Goal: Obtain resource: Download file/media

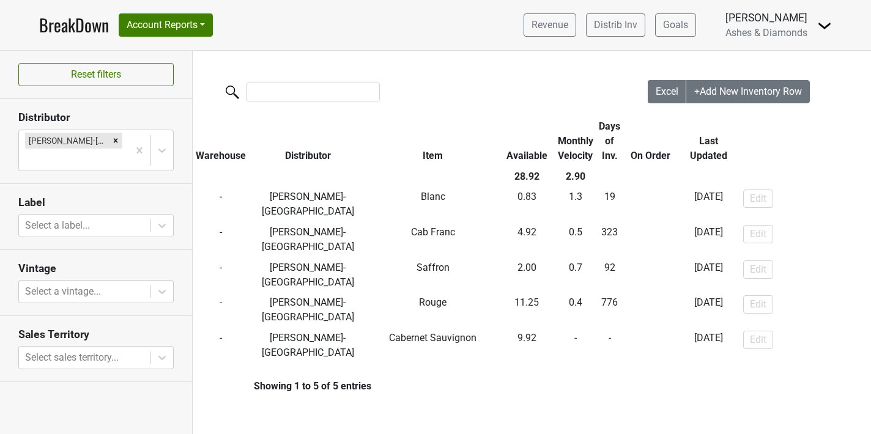
click at [87, 33] on link "BreakDown" at bounding box center [74, 25] width 70 height 26
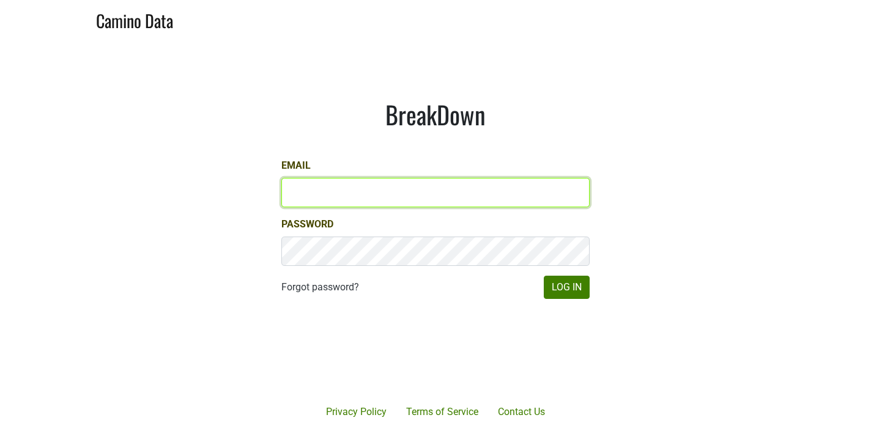
click at [379, 188] on input "Email" at bounding box center [435, 192] width 308 height 29
type input "[PERSON_NAME][EMAIL_ADDRESS][DOMAIN_NAME]"
click at [544, 276] on button "Log In" at bounding box center [567, 287] width 46 height 23
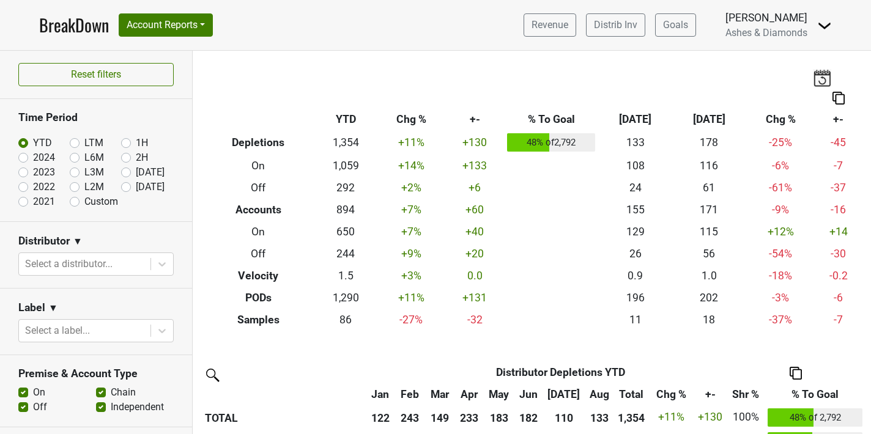
click at [83, 17] on link "BreakDown" at bounding box center [74, 25] width 70 height 26
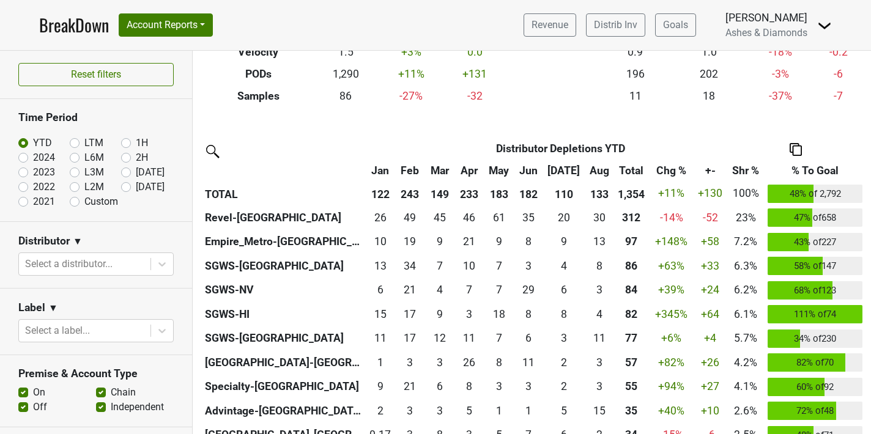
scroll to position [226, 0]
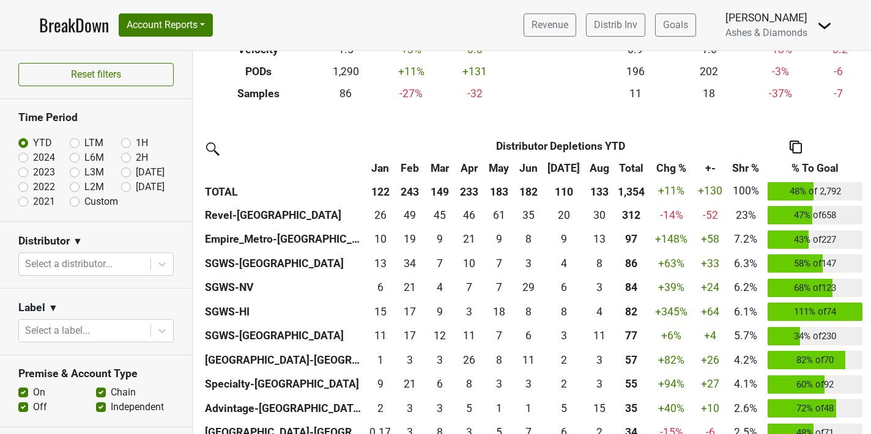
click at [84, 203] on label "Custom" at bounding box center [101, 202] width 34 height 15
click at [75, 203] on input "Custom" at bounding box center [94, 201] width 49 height 12
radio input "true"
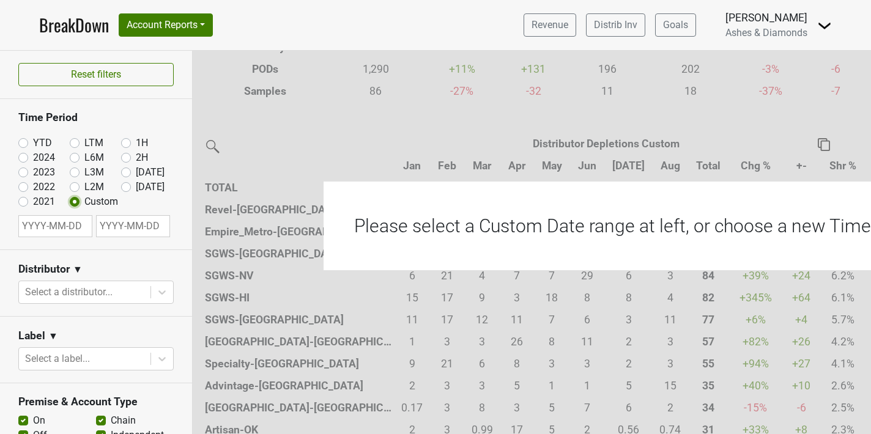
scroll to position [224, 0]
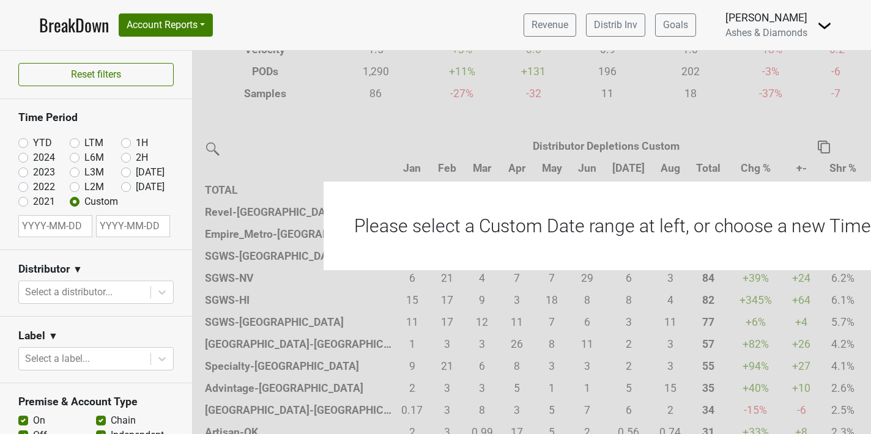
click at [63, 242] on section "Time Period YTD LTM 1H 2024 L6M 2H 2023 L3M Aug '25 2022 L2M Sep '25 2021 Custom" at bounding box center [96, 174] width 192 height 151
click at [56, 226] on input "text" at bounding box center [55, 226] width 74 height 22
select select "8"
select select "2025"
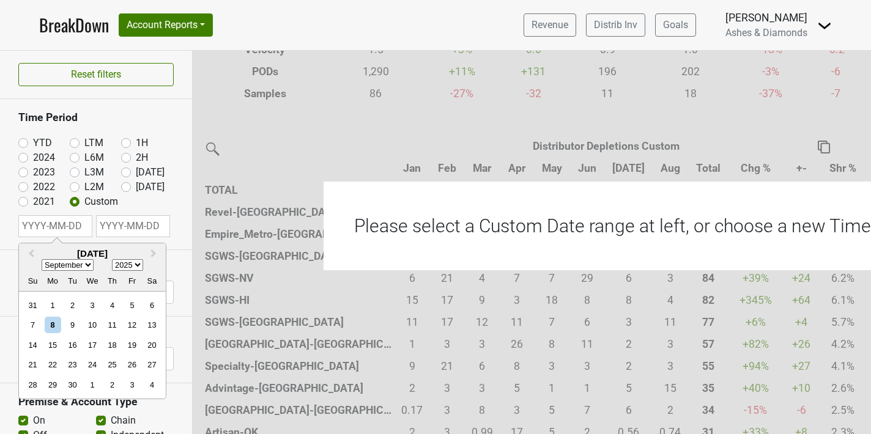
click at [62, 277] on div "Su Mo Tu We Th Fr Sa" at bounding box center [92, 282] width 147 height 20
click at [67, 269] on select "January February March April May June July August September October November De…" at bounding box center [68, 266] width 52 height 12
select select "0"
click at [42, 260] on select "January February March April May June July August September October November De…" at bounding box center [68, 266] width 52 height 12
click at [89, 316] on div "5 6 7 8 9 10 11" at bounding box center [92, 326] width 139 height 20
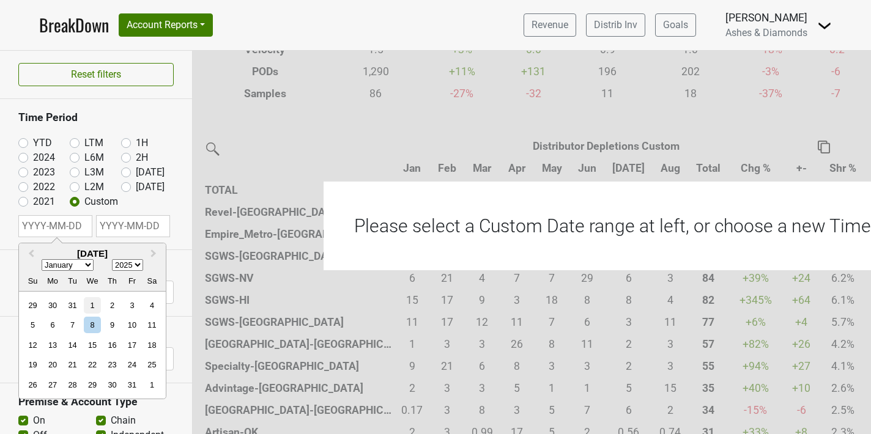
click at [91, 311] on div "1" at bounding box center [92, 305] width 17 height 17
type input "2025-01-01"
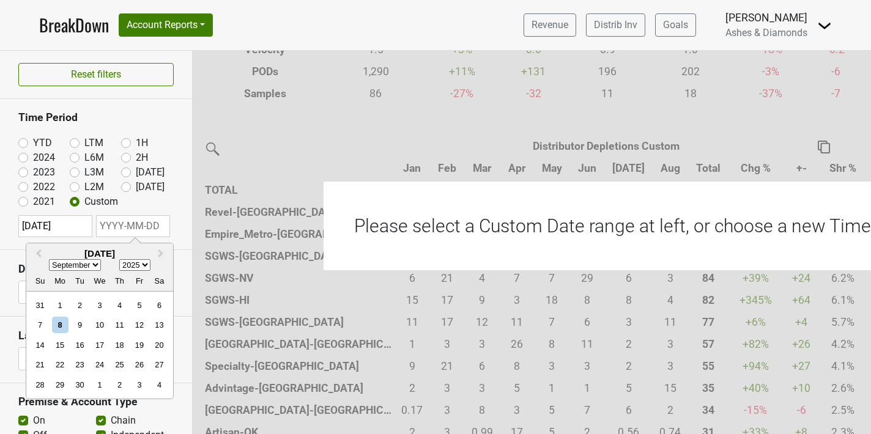
click at [143, 207] on div "YTD LTM 1H 2024 L6M 2H 2023 L3M Aug '25 2022 L2M Sep '25 2021 Custom" at bounding box center [95, 170] width 155 height 80
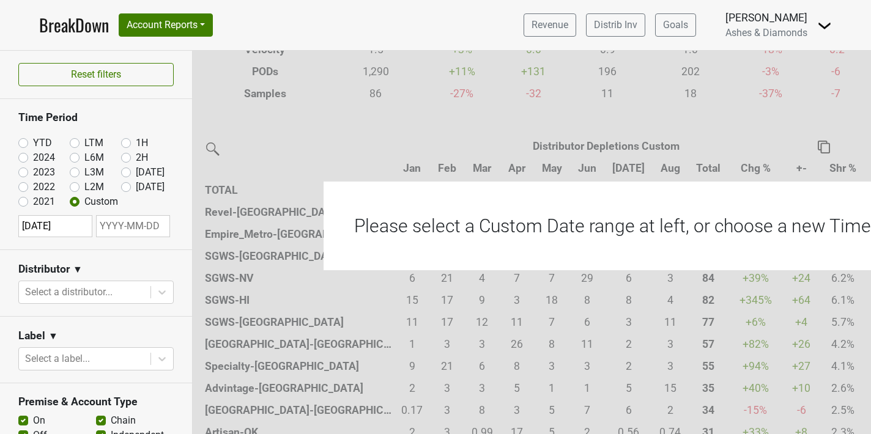
select select "8"
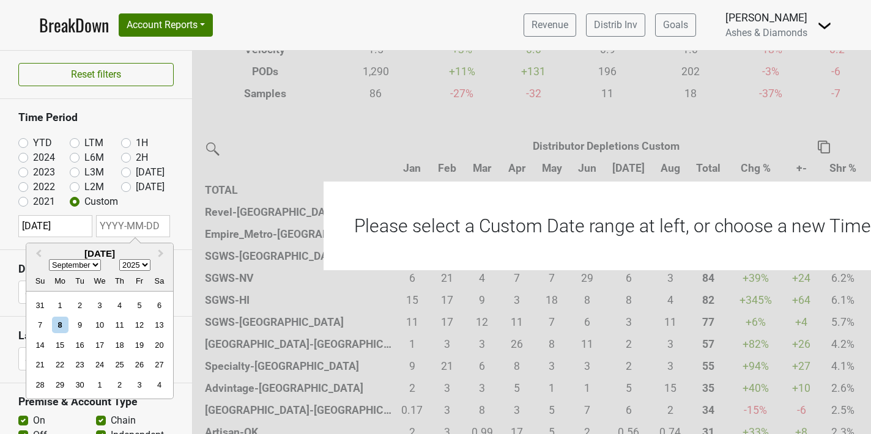
click at [135, 236] on input "text" at bounding box center [133, 226] width 74 height 22
click at [64, 325] on div "8" at bounding box center [60, 326] width 17 height 17
type input "2025-09-08"
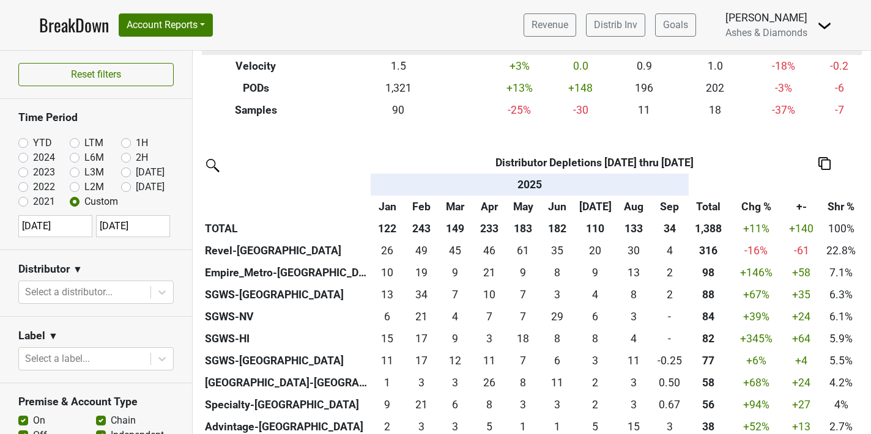
scroll to position [212, 0]
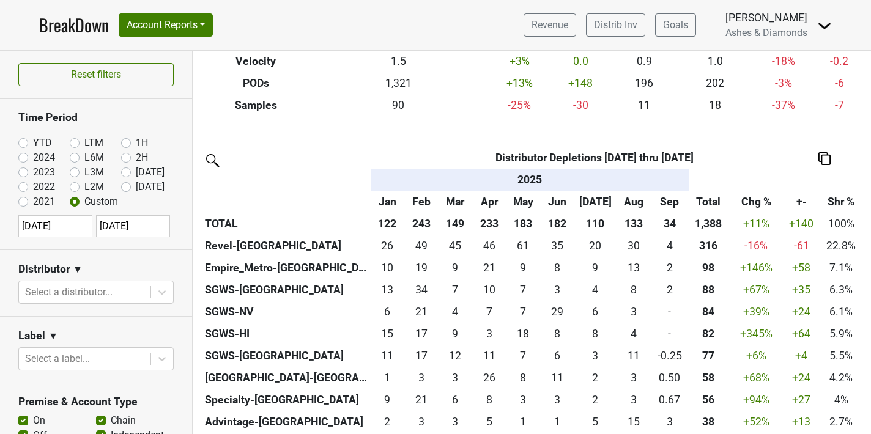
select select "8"
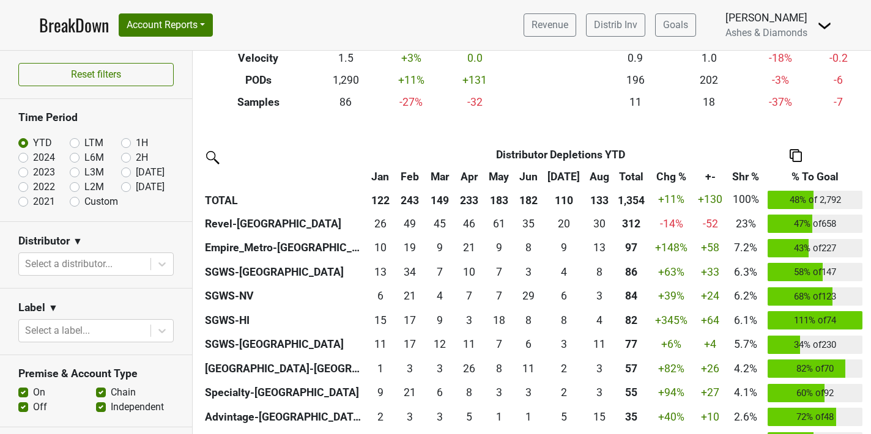
scroll to position [220, 0]
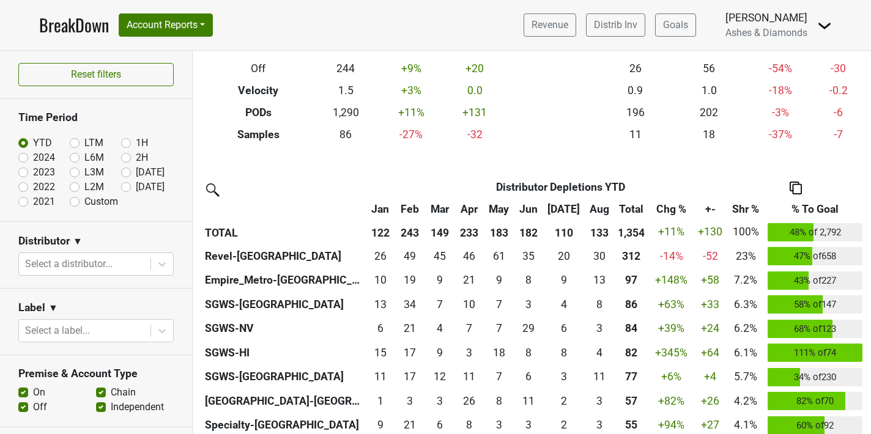
scroll to position [186, 0]
click at [88, 201] on label "Custom" at bounding box center [101, 202] width 34 height 15
click at [88, 201] on input "Custom" at bounding box center [94, 201] width 49 height 12
radio input "true"
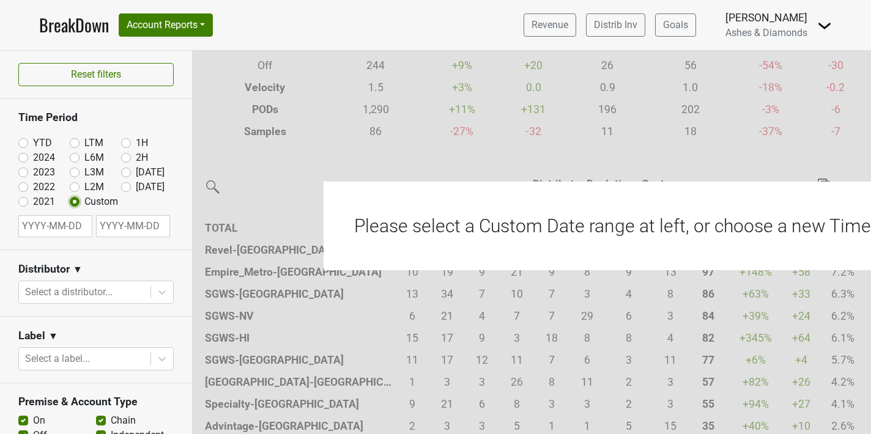
scroll to position [184, 0]
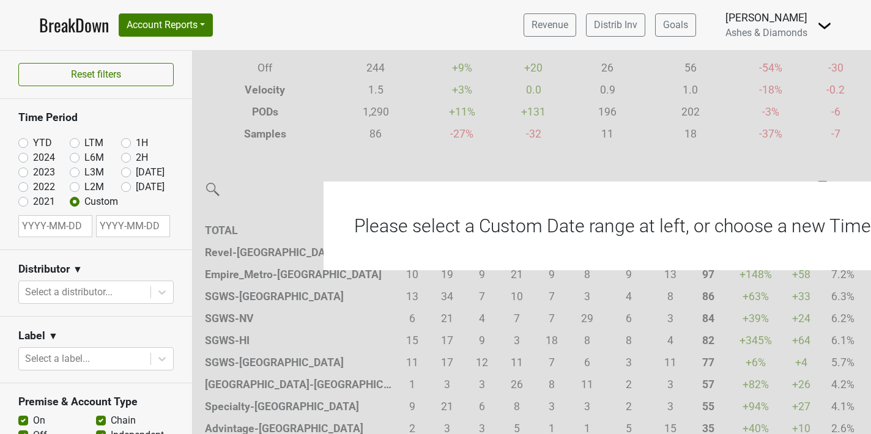
click at [74, 221] on input "text" at bounding box center [55, 226] width 74 height 22
select select "8"
select select "2025"
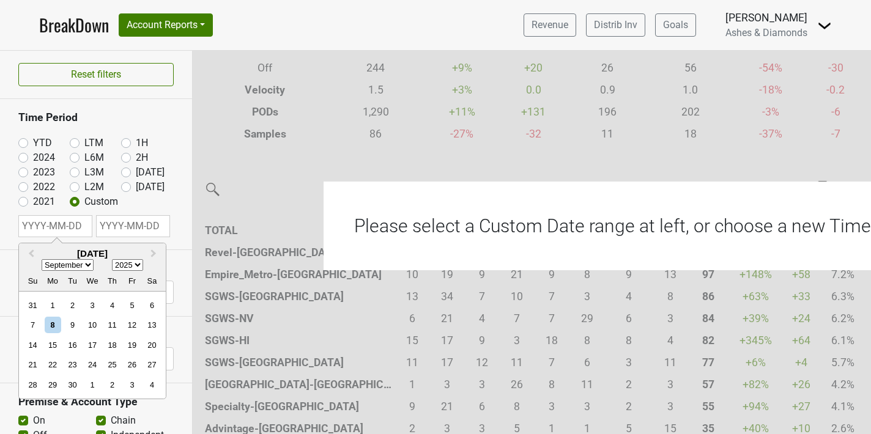
click at [64, 269] on select "January February March April May June July August September October November De…" at bounding box center [68, 266] width 52 height 12
select select "0"
click at [42, 260] on select "January February March April May June July August September October November De…" at bounding box center [68, 266] width 52 height 12
click at [89, 304] on div "1" at bounding box center [92, 305] width 17 height 17
type input "2025-01-01"
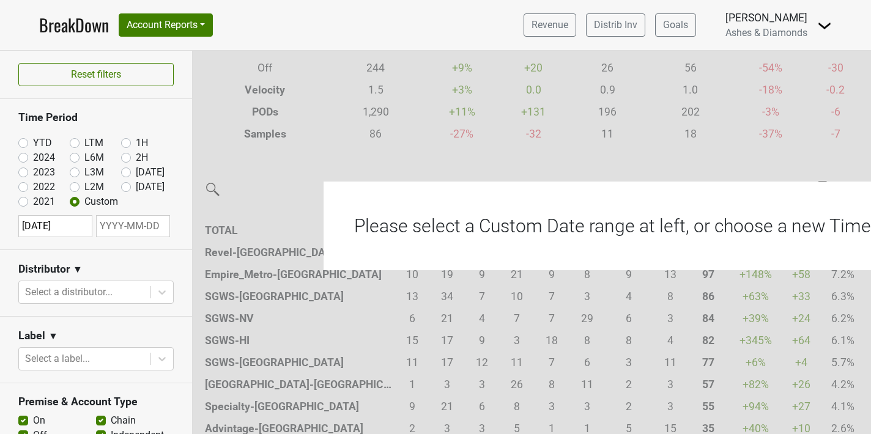
select select "8"
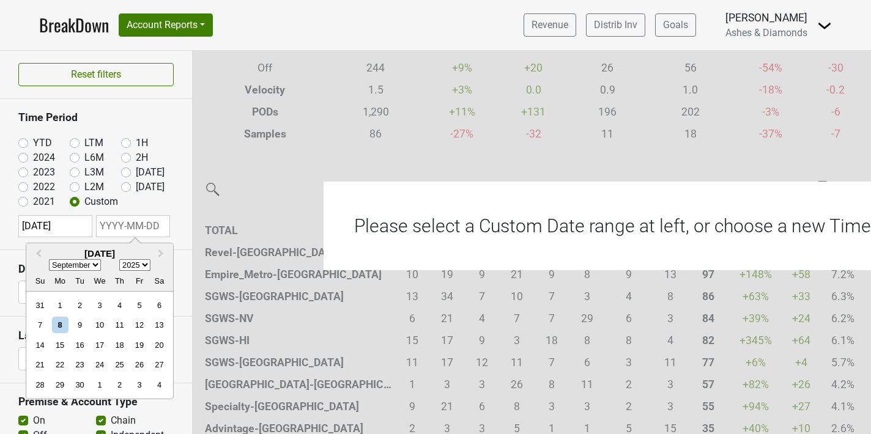
click at [147, 222] on input "text" at bounding box center [133, 226] width 74 height 22
click at [59, 323] on div "8" at bounding box center [60, 326] width 17 height 17
type input "2025-09-08"
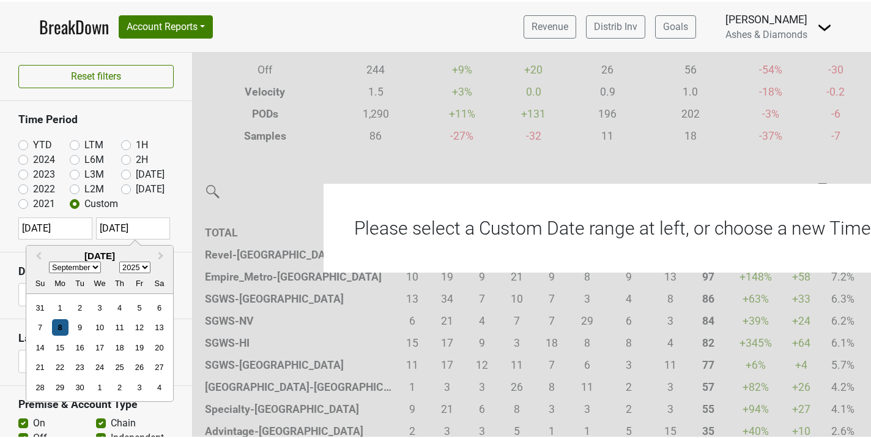
scroll to position [0, 0]
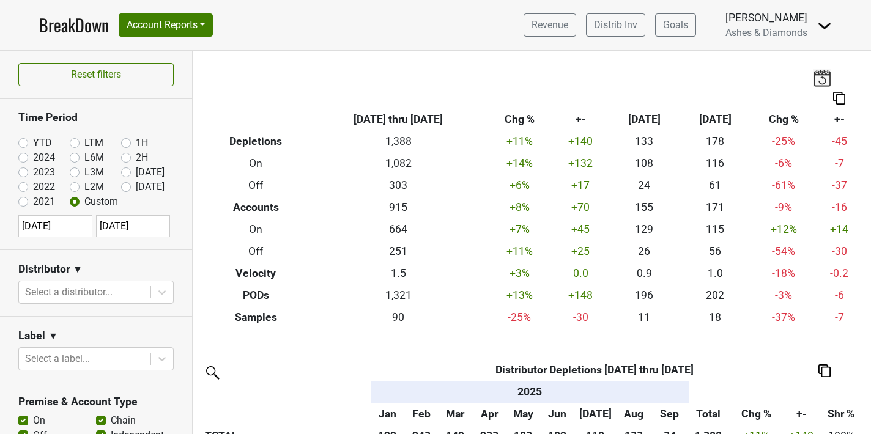
click at [59, 323] on section "Label ▼ Select a label..." at bounding box center [96, 350] width 192 height 67
click at [823, 368] on img at bounding box center [825, 371] width 12 height 13
click at [822, 345] on div "Export to Excel" at bounding box center [823, 349] width 62 height 18
click at [33, 143] on label "YTD" at bounding box center [42, 143] width 19 height 15
click at [18, 143] on input "YTD" at bounding box center [42, 142] width 49 height 12
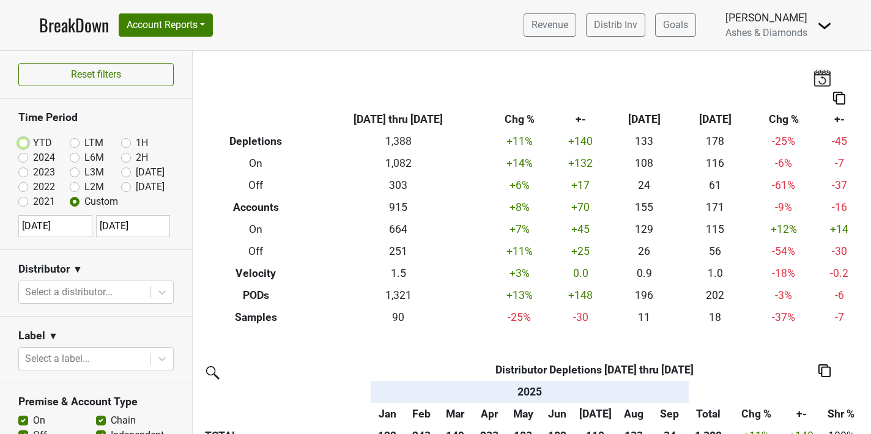
radio input "true"
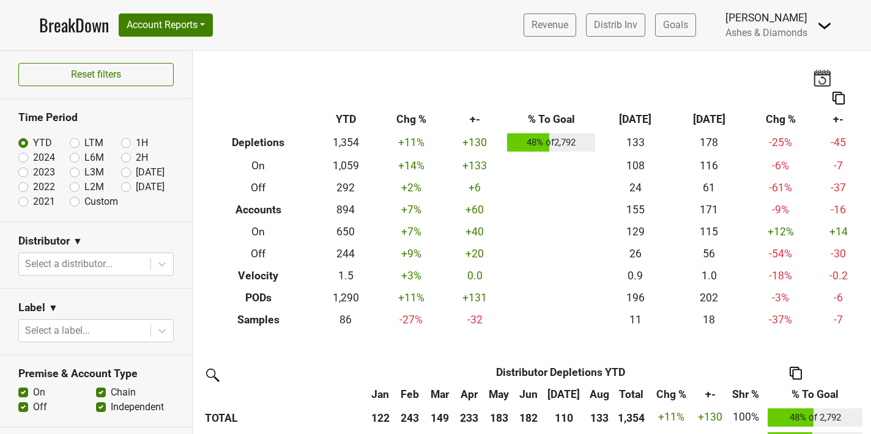
click at [796, 369] on img at bounding box center [796, 373] width 12 height 13
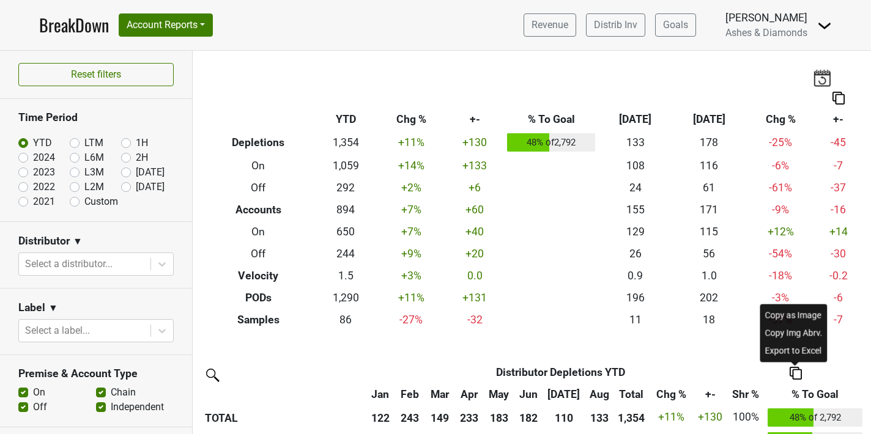
click at [794, 355] on div "Export to Excel" at bounding box center [794, 351] width 62 height 18
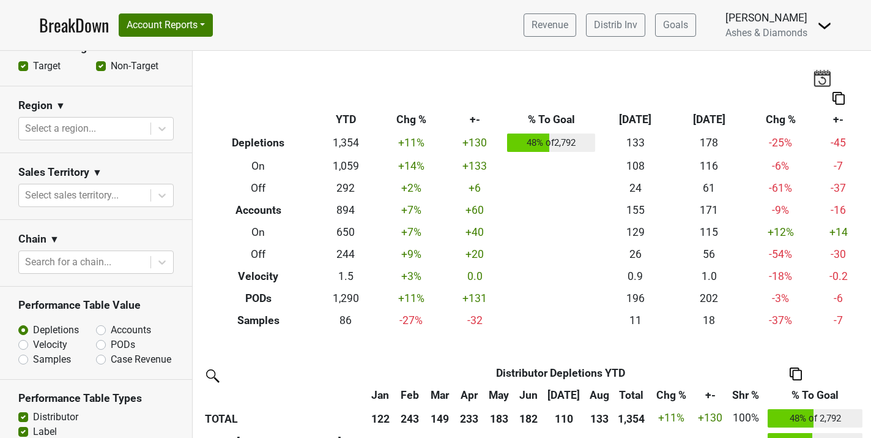
scroll to position [404, 0]
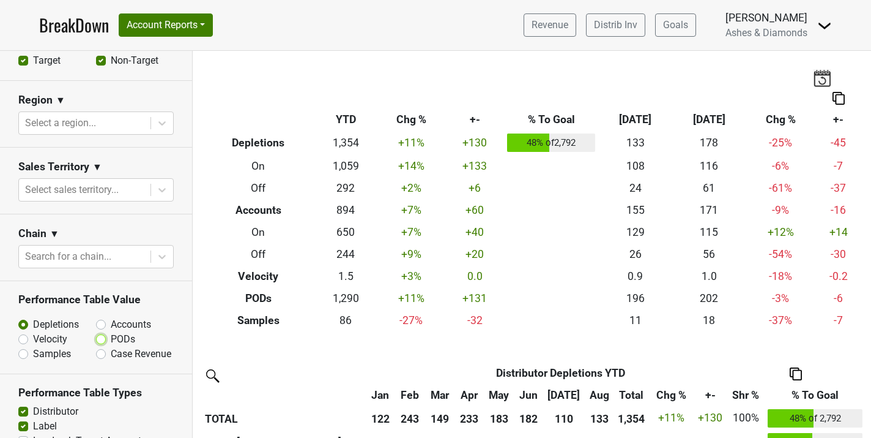
click at [109, 337] on input "PODs" at bounding box center [133, 338] width 74 height 12
radio input "true"
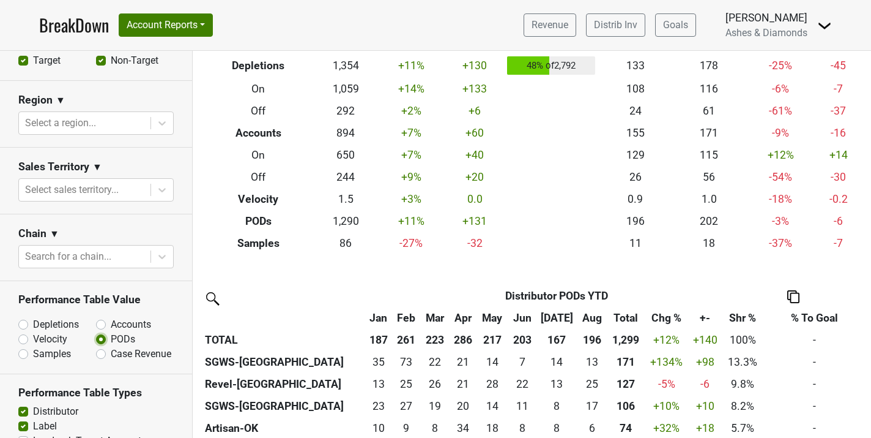
scroll to position [80, 0]
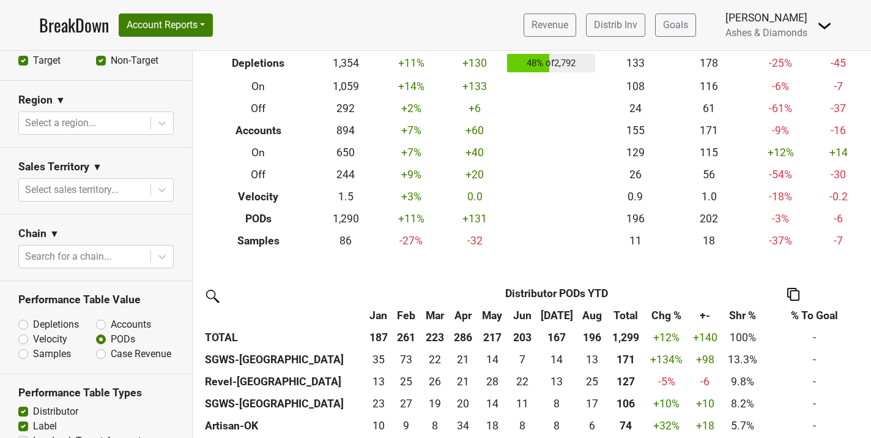
click at [792, 291] on img at bounding box center [794, 294] width 12 height 13
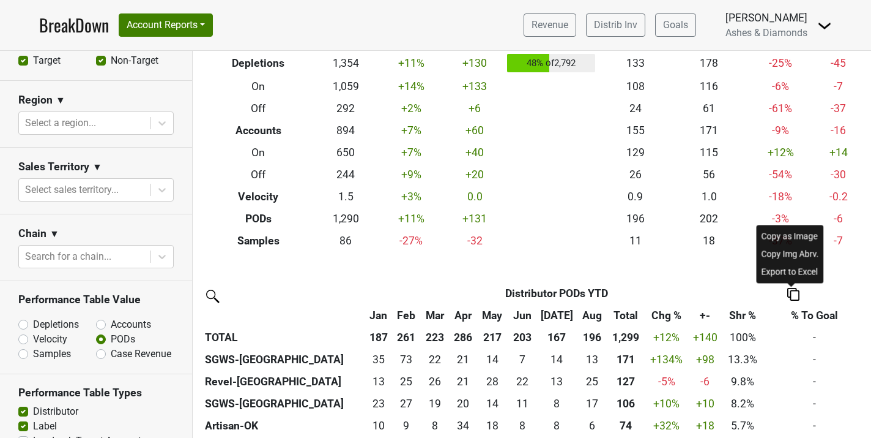
click at [657, 288] on th "Distributor PODs YTD" at bounding box center [556, 293] width 329 height 22
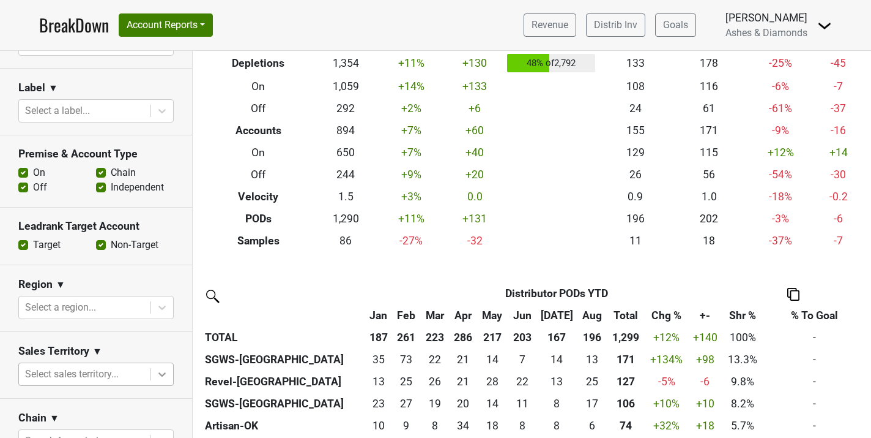
scroll to position [0, 0]
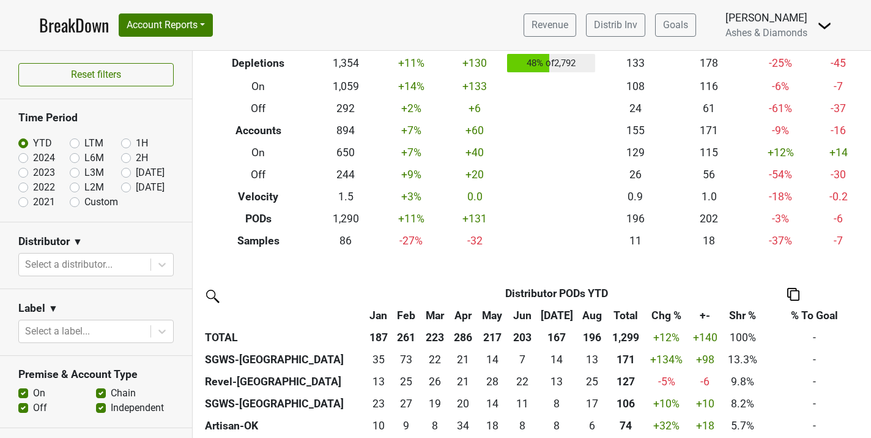
click at [84, 203] on label "Custom" at bounding box center [101, 202] width 34 height 15
click at [77, 203] on input "Custom" at bounding box center [94, 201] width 49 height 12
radio input "true"
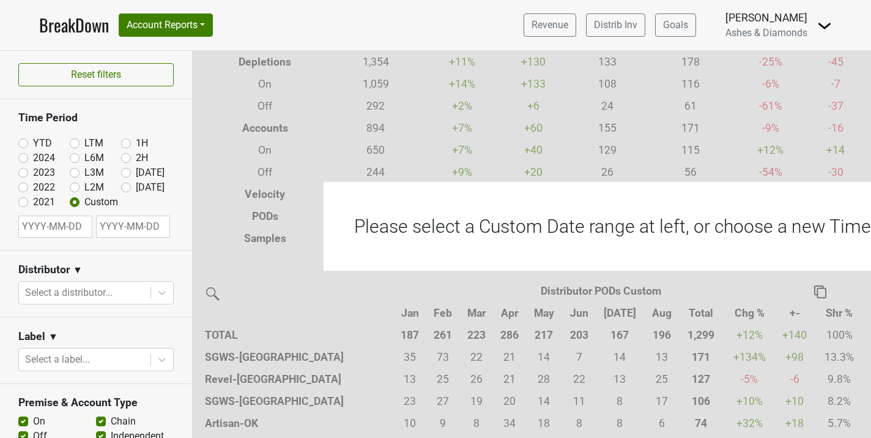
click at [64, 229] on input "text" at bounding box center [55, 226] width 74 height 22
select select "8"
select select "2025"
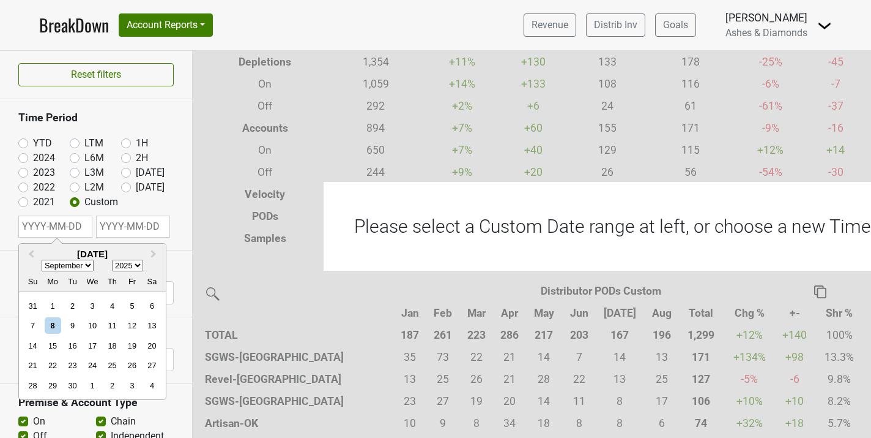
click at [70, 266] on select "January February March April May June July August September October November De…" at bounding box center [68, 266] width 52 height 12
select select "0"
click at [42, 260] on select "January February March April May June July August September October November De…" at bounding box center [68, 266] width 52 height 12
click at [94, 297] on div "1" at bounding box center [92, 305] width 17 height 17
type input "2025-01-01"
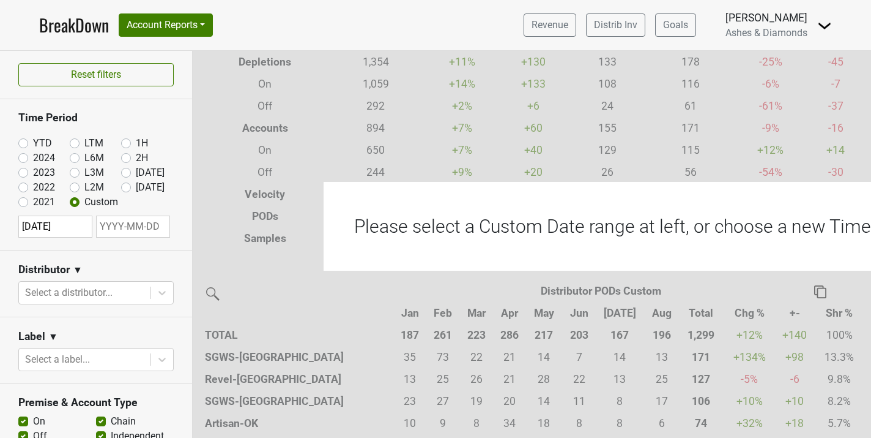
click at [127, 229] on input "text" at bounding box center [133, 226] width 74 height 22
select select "8"
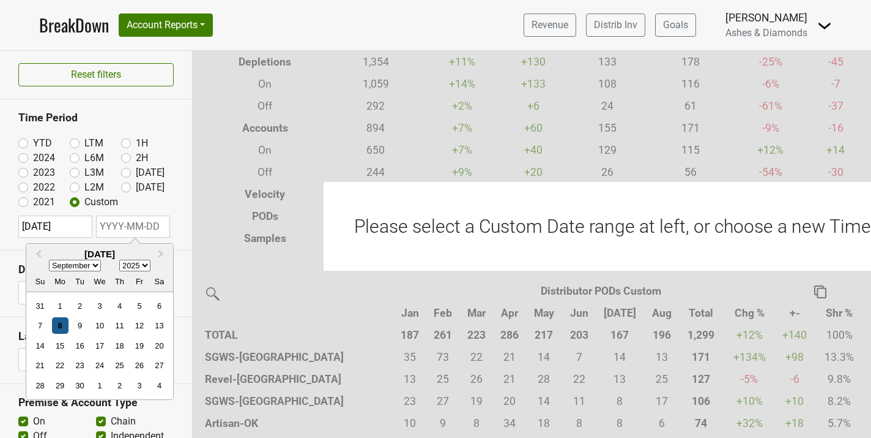
click at [58, 325] on div "8" at bounding box center [60, 326] width 17 height 17
type input "2025-09-08"
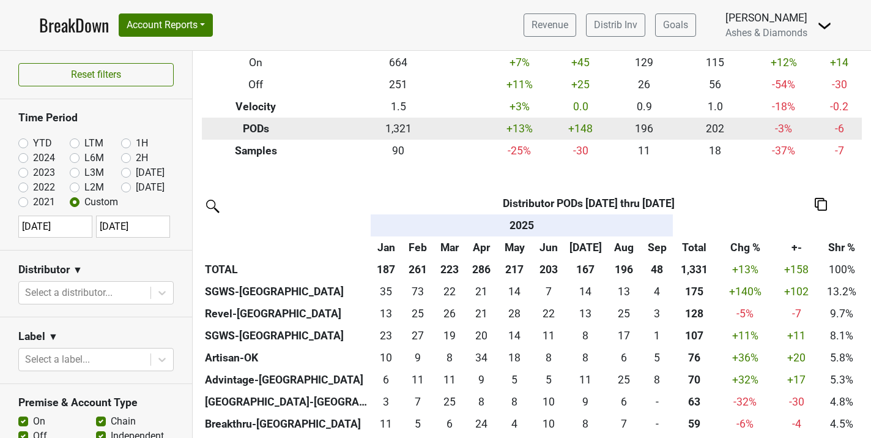
scroll to position [168, 0]
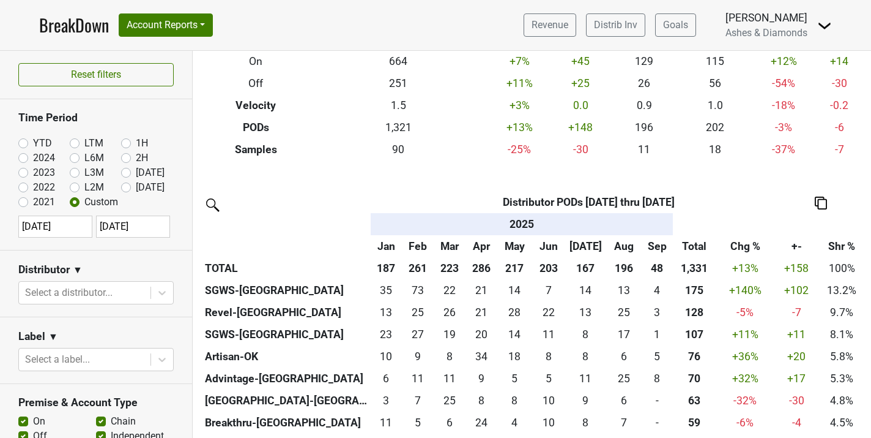
click at [822, 194] on th at bounding box center [821, 202] width 91 height 22
click at [822, 196] on img at bounding box center [821, 202] width 12 height 13
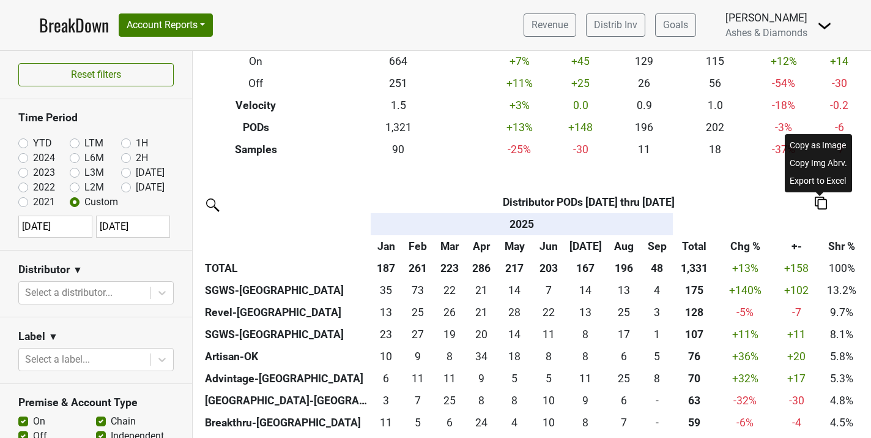
click at [817, 182] on div "Export to Excel" at bounding box center [819, 181] width 62 height 18
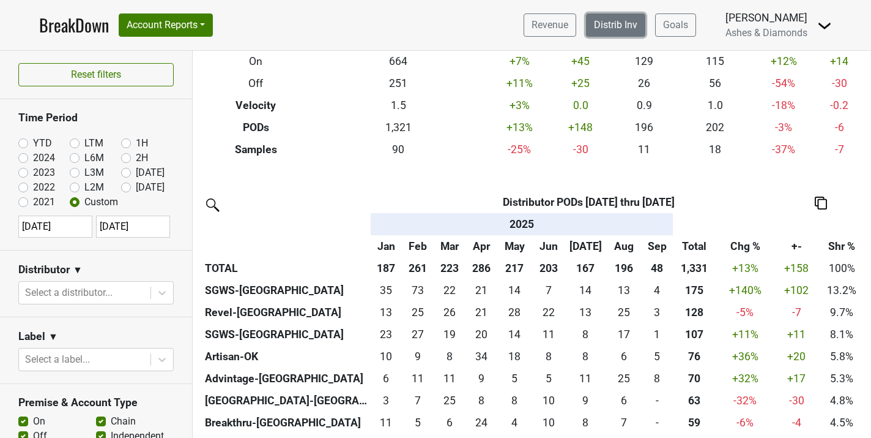
click at [613, 25] on link "Distrib Inv" at bounding box center [615, 24] width 59 height 23
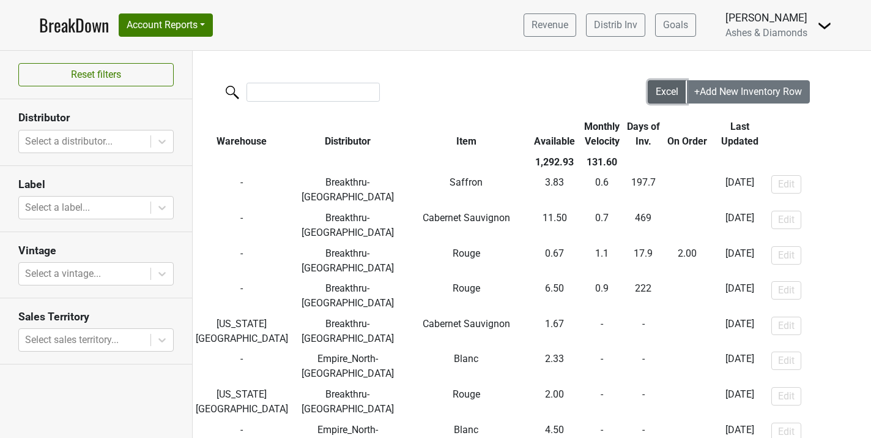
click at [667, 103] on button "Excel" at bounding box center [667, 91] width 39 height 23
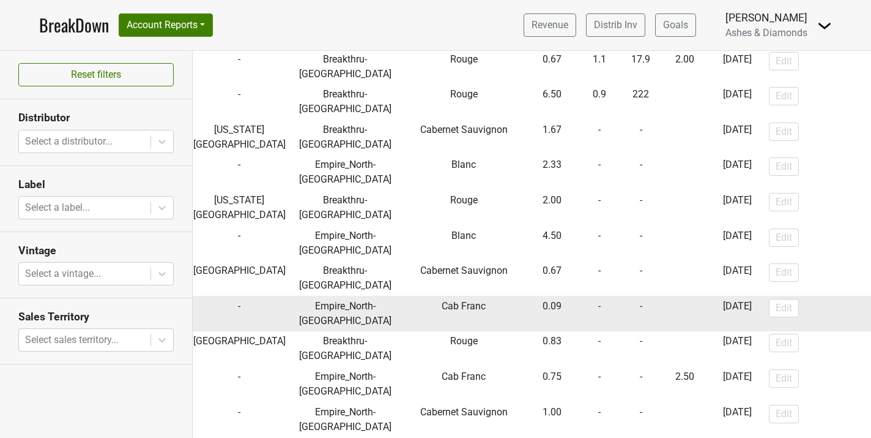
scroll to position [197, 2]
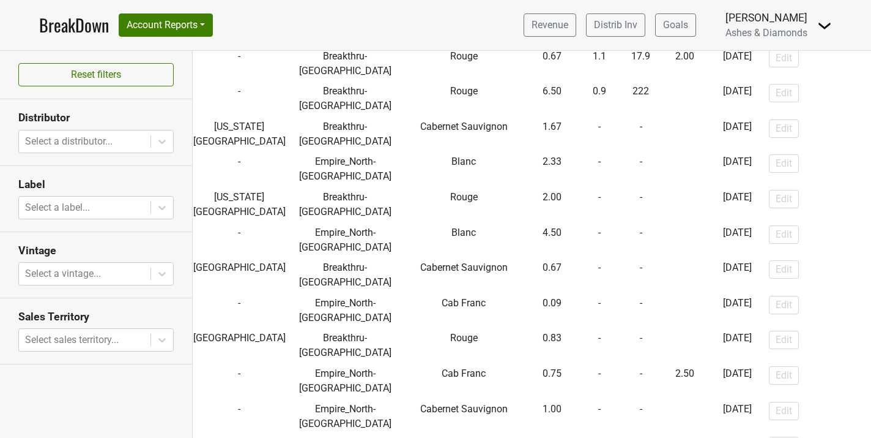
click at [103, 155] on section "Distributor Select a distributor..." at bounding box center [96, 132] width 192 height 66
click at [103, 148] on div at bounding box center [84, 141] width 119 height 17
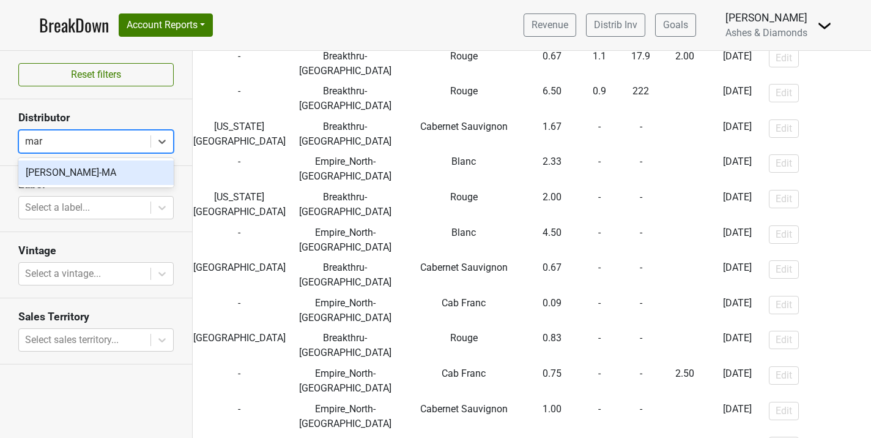
type input "mart"
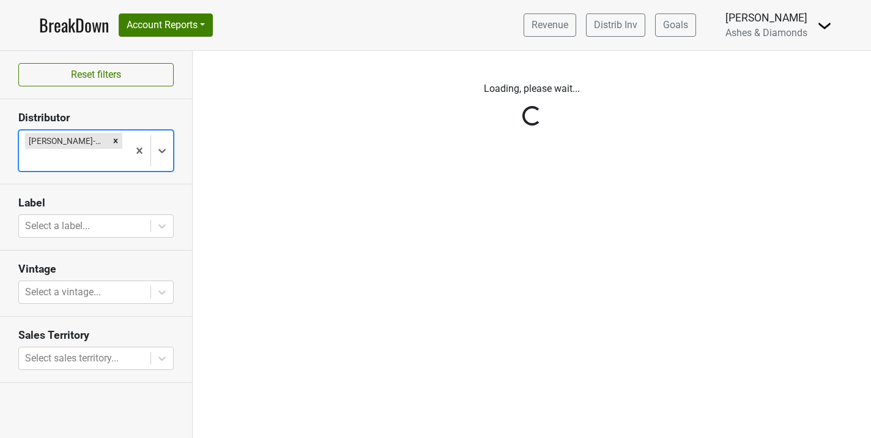
scroll to position [0, 0]
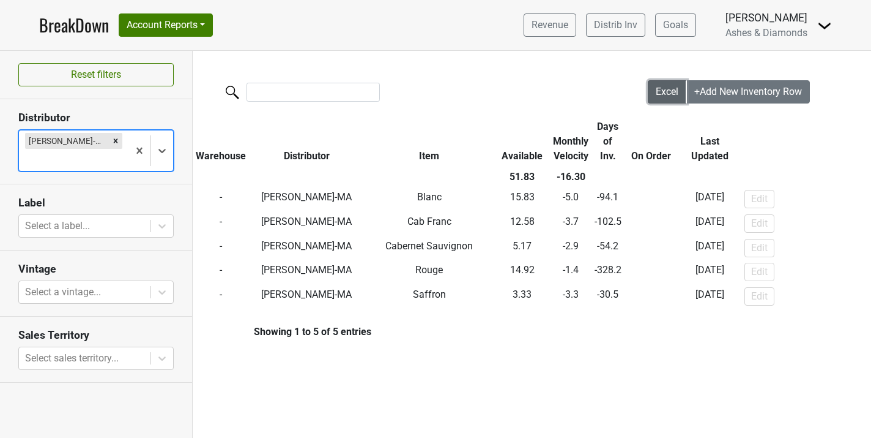
click at [656, 89] on span "Excel" at bounding box center [667, 92] width 23 height 12
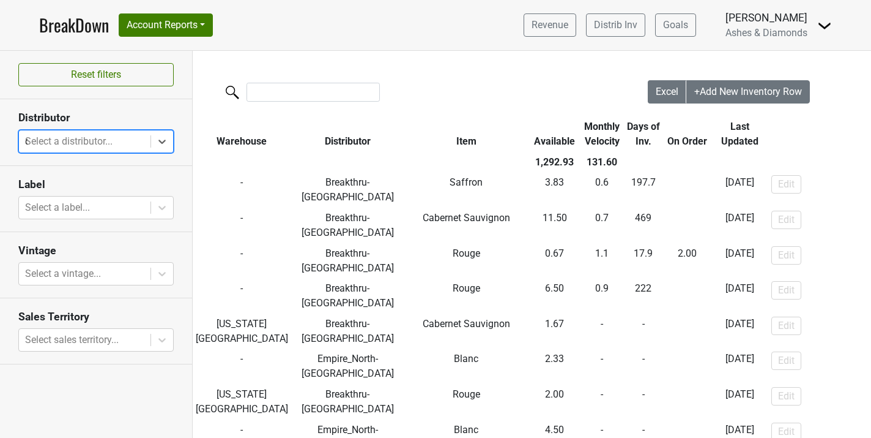
type input "dc"
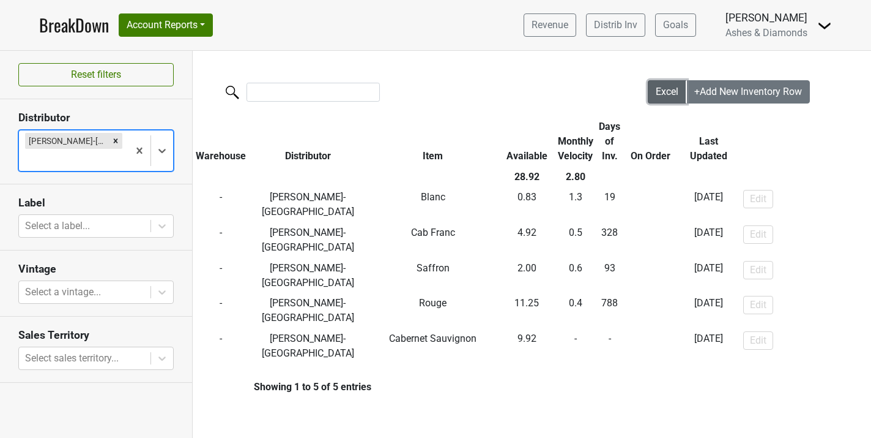
click at [666, 95] on span "Excel" at bounding box center [667, 92] width 23 height 12
click at [363, 19] on nav "BreakDown Account Reports SuperRanker Map Award Progress Chain Compliance CRM N…" at bounding box center [435, 25] width 813 height 50
click at [97, 151] on div at bounding box center [73, 159] width 97 height 17
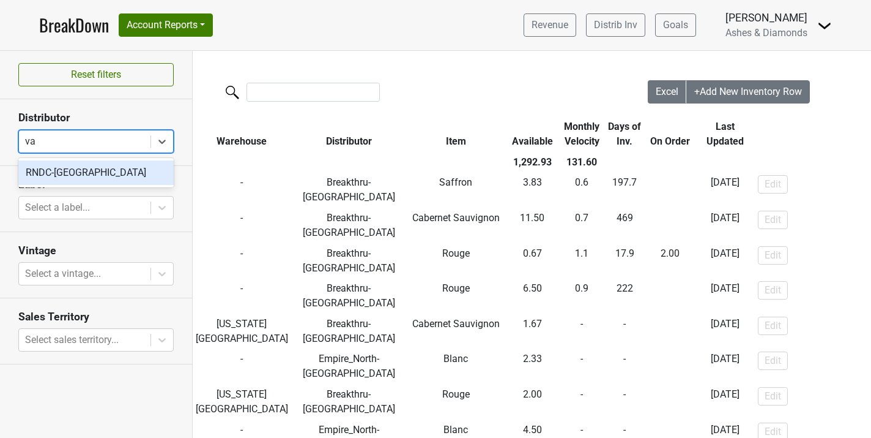
type input "v"
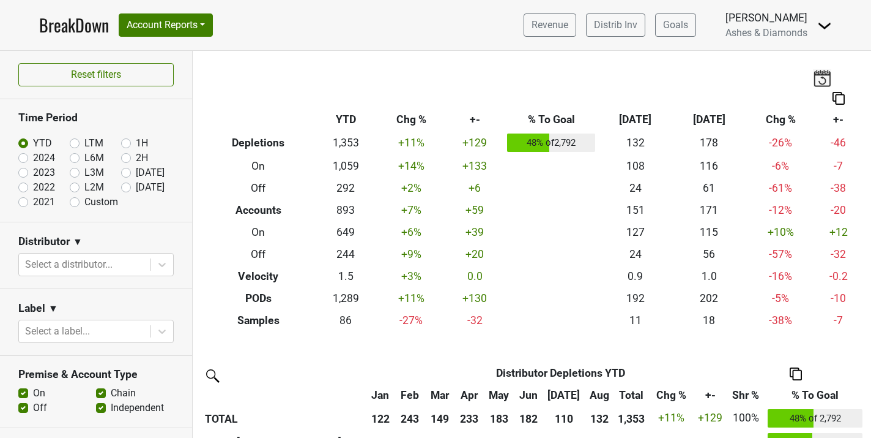
click at [82, 275] on div "Select a distributor..." at bounding box center [95, 264] width 155 height 23
click at [81, 265] on div at bounding box center [84, 264] width 119 height 17
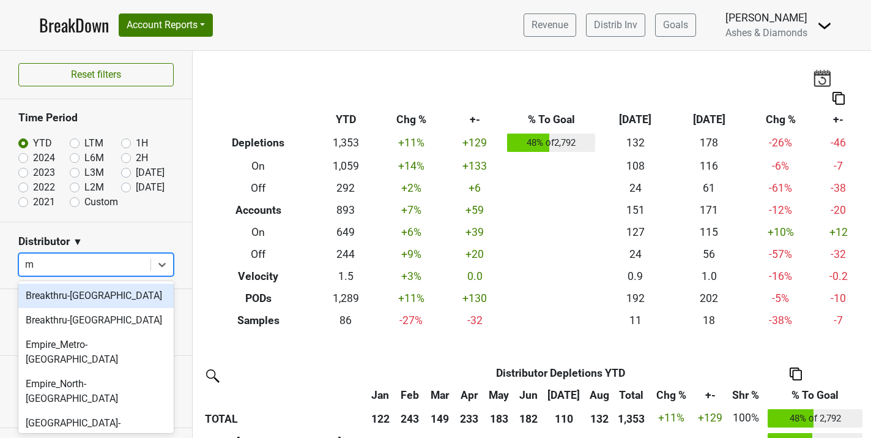
type input "ma"
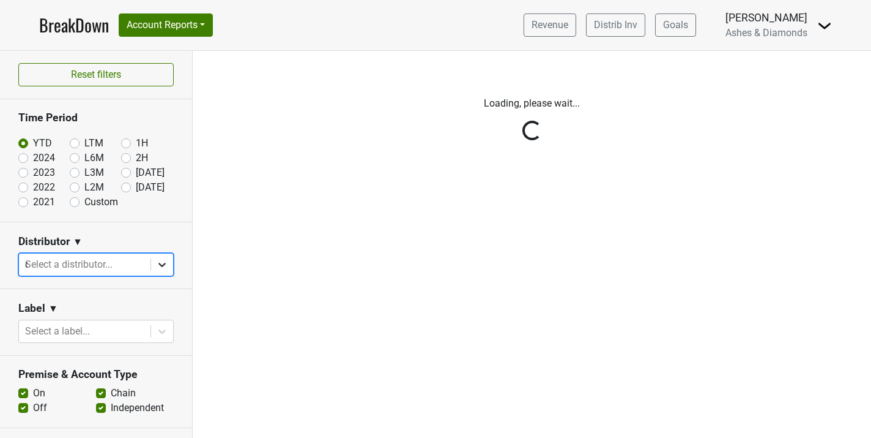
type input "dc"
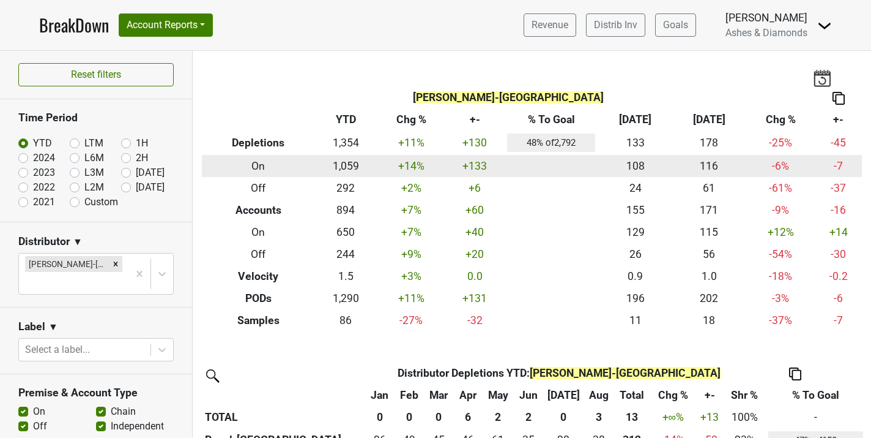
scroll to position [28, 0]
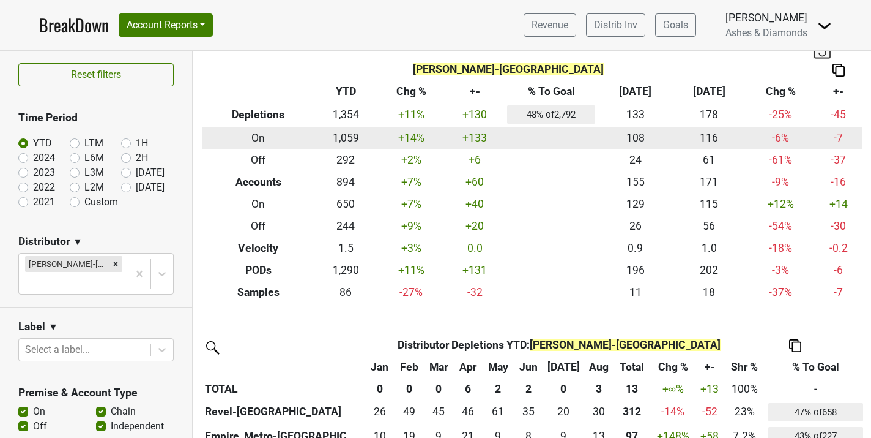
click at [422, 144] on td "+14 %" at bounding box center [411, 138] width 69 height 22
click at [409, 135] on td "+14 %" at bounding box center [411, 138] width 69 height 22
click at [346, 130] on td "1,059" at bounding box center [346, 138] width 62 height 22
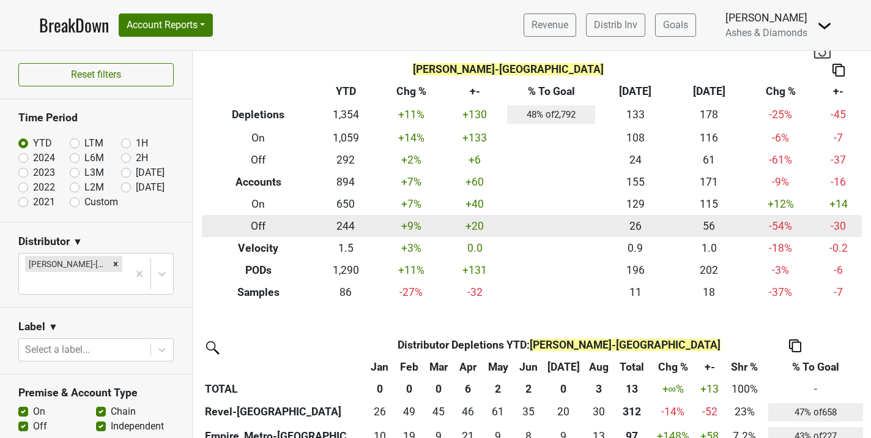
click at [256, 217] on th "Off" at bounding box center [258, 226] width 113 height 22
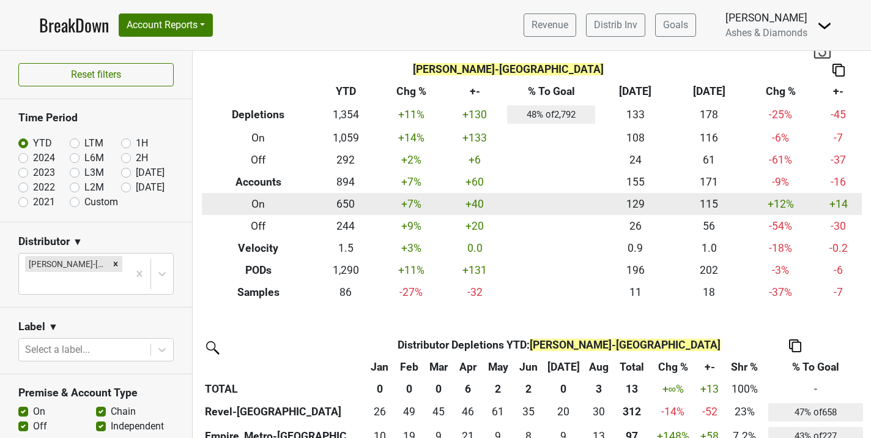
click at [264, 203] on th "On" at bounding box center [258, 204] width 113 height 22
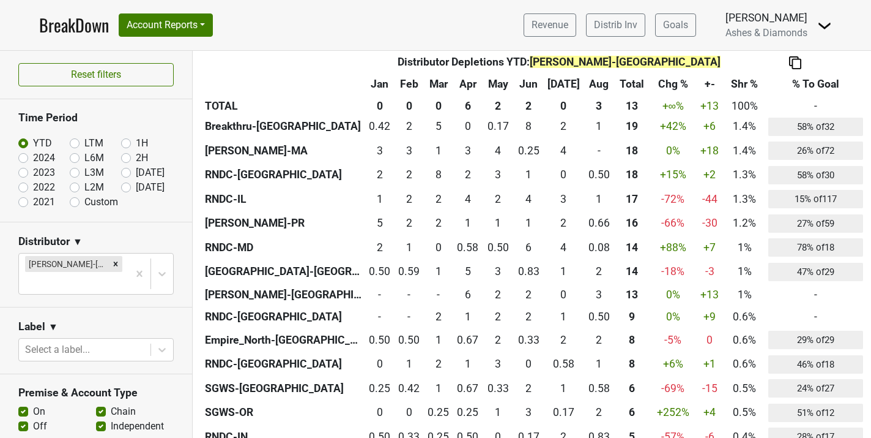
scroll to position [793, 0]
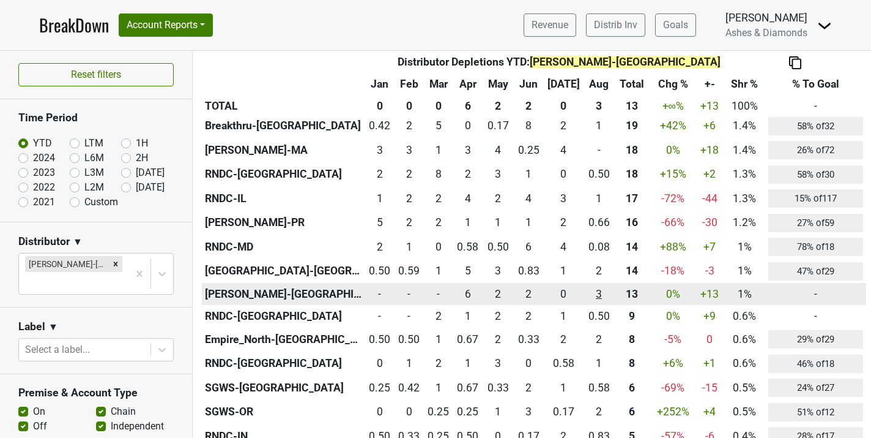
click at [592, 297] on div "3.083 3" at bounding box center [599, 294] width 24 height 16
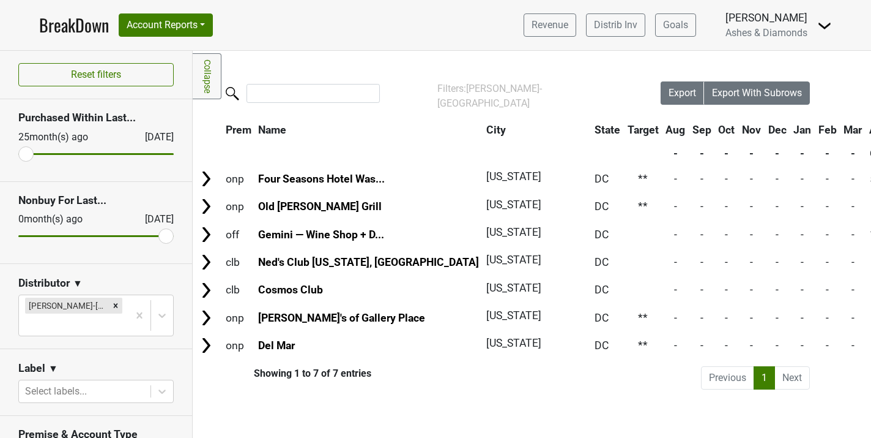
click at [796, 372] on li "Next" at bounding box center [792, 377] width 35 height 23
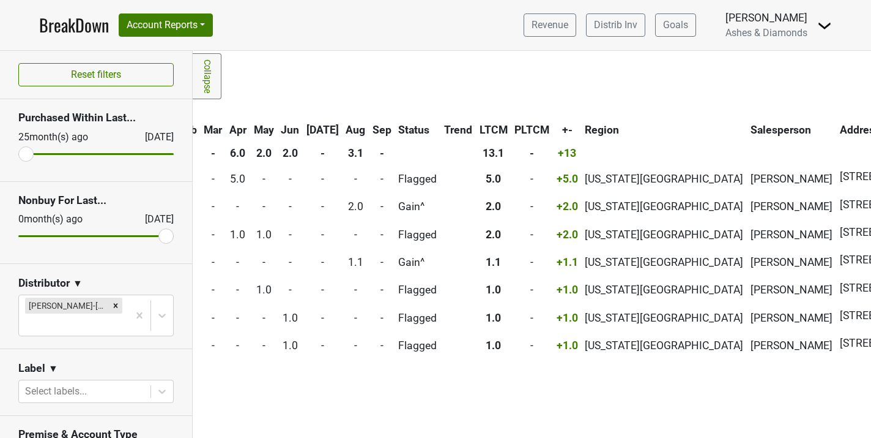
scroll to position [0, 675]
